Goal: Ask a question

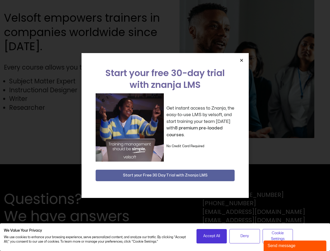
click at [165, 126] on div "Get instant access to Znanja, the easy-to-use LMS by velsoft, and start trainin…" at bounding box center [165, 127] width 139 height 68
click at [242, 60] on icon "Close" at bounding box center [242, 60] width 4 height 4
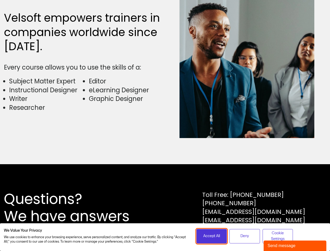
click at [212, 236] on span "Accept All" at bounding box center [211, 236] width 17 height 6
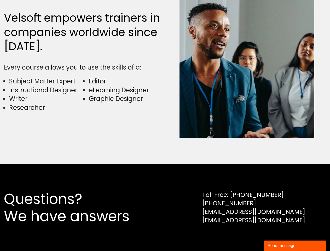
click at [245, 236] on div "Questions? We have answers Toll Free: [PHONE_NUMBER] [PHONE_NUMBER] [EMAIL_ADDR…" at bounding box center [165, 207] width 330 height 87
click at [278, 236] on div "Questions? We have answers Toll Free: [PHONE_NUMBER] [PHONE_NUMBER] [EMAIL_ADDR…" at bounding box center [165, 207] width 330 height 87
click at [295, 246] on div "Send message" at bounding box center [295, 246] width 55 height 6
